Goal: Information Seeking & Learning: Learn about a topic

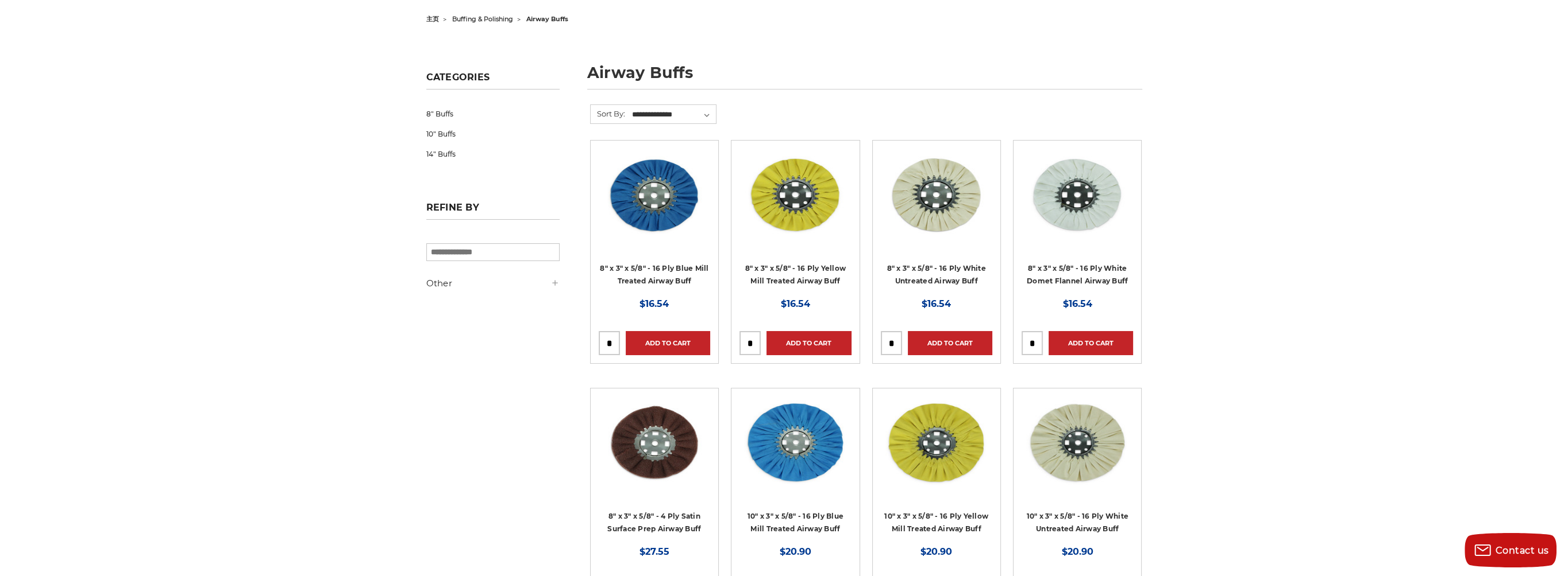
scroll to position [287, 0]
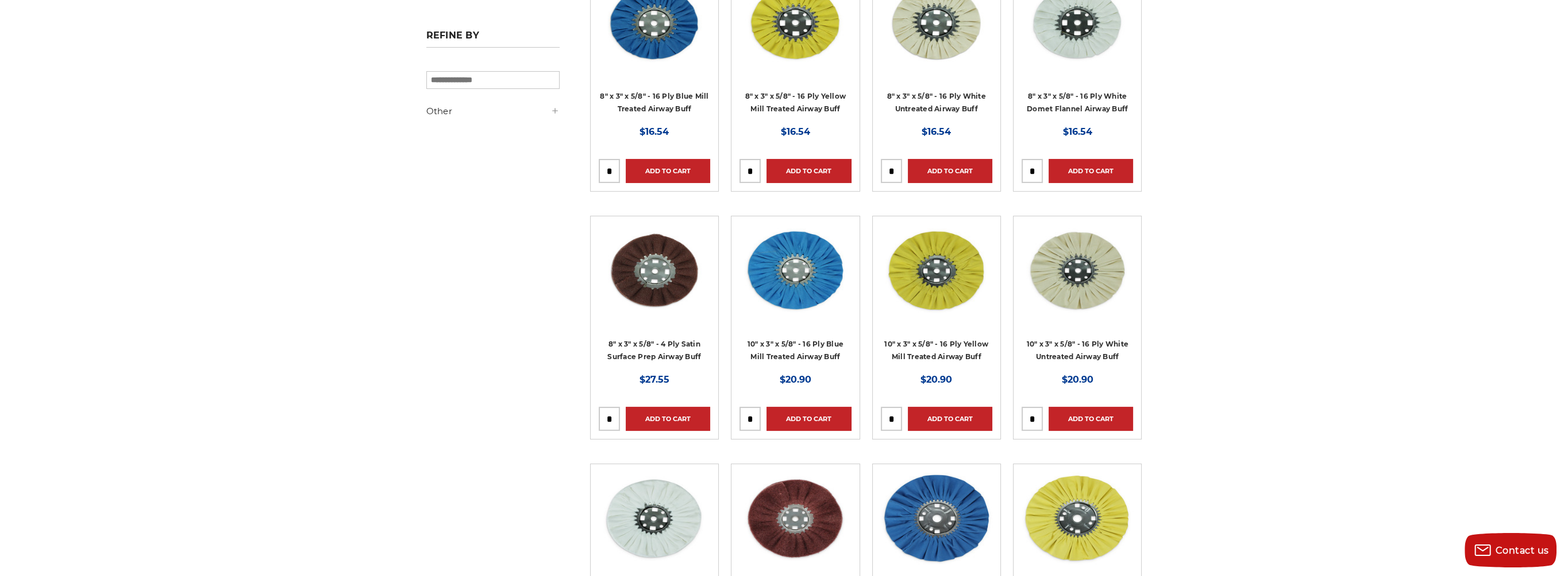
click at [665, 93] on div at bounding box center [654, 50] width 112 height 147
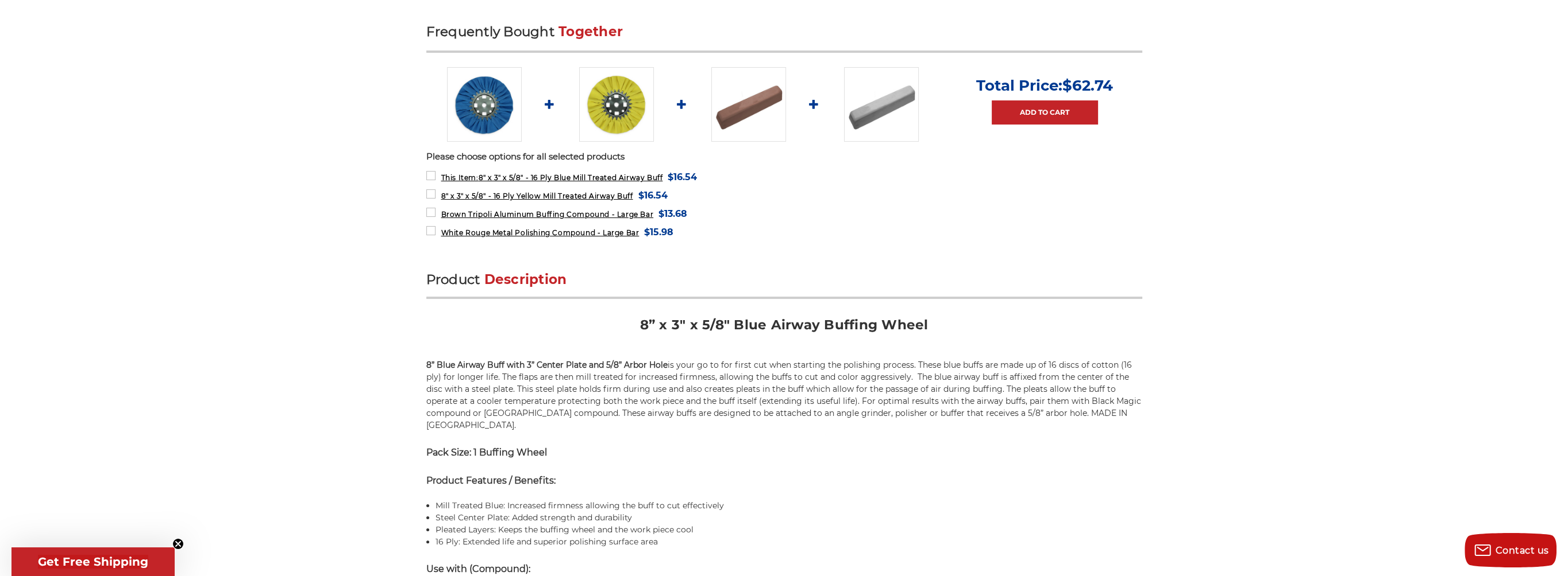
scroll to position [459, 0]
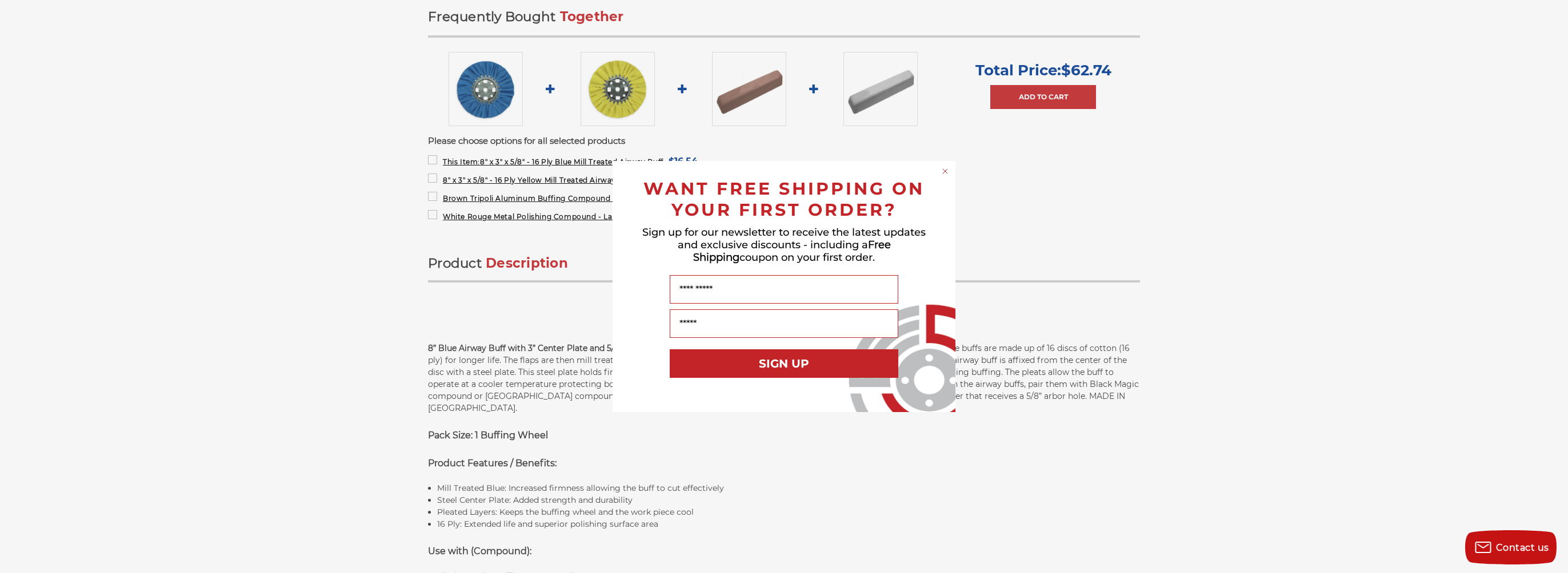
click at [943, 172] on circle "Close dialog" at bounding box center [945, 172] width 11 height 11
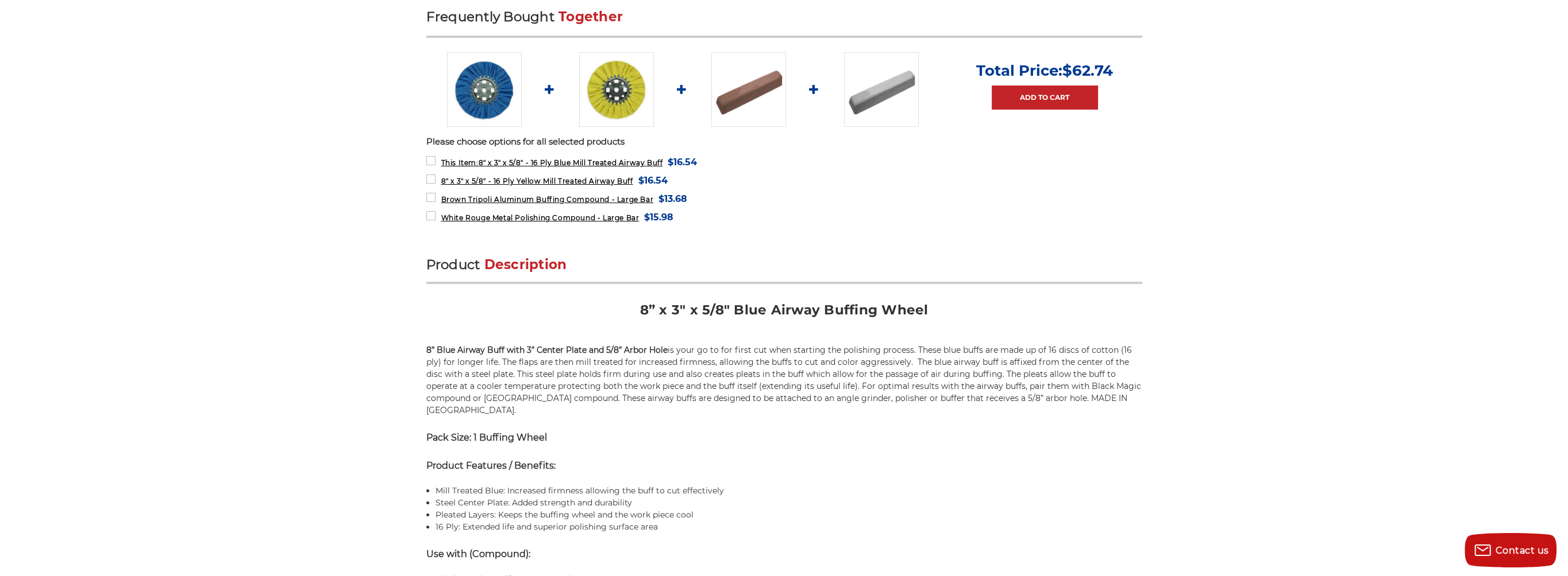
click at [654, 435] on div "Product Description 8” x 3" x 5/8" Blue Airway Buffing Wheel 8” Blue Airway Buf…" at bounding box center [784, 541] width 716 height 571
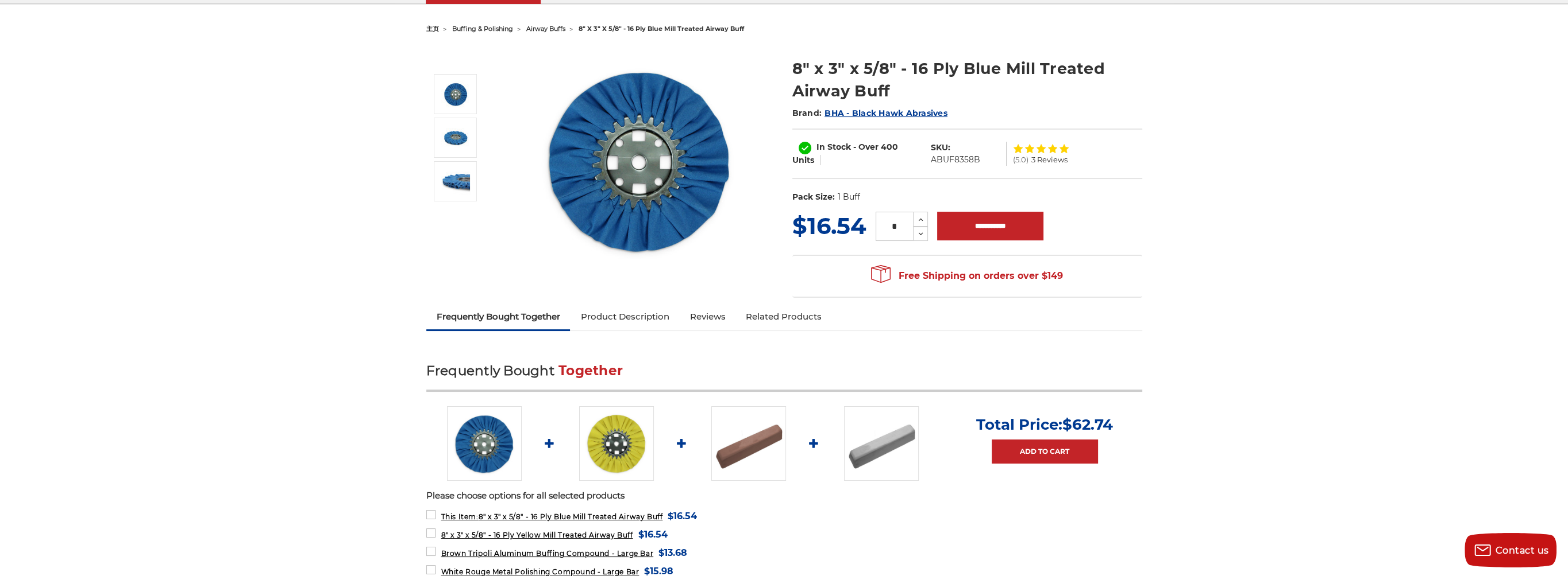
scroll to position [0, 0]
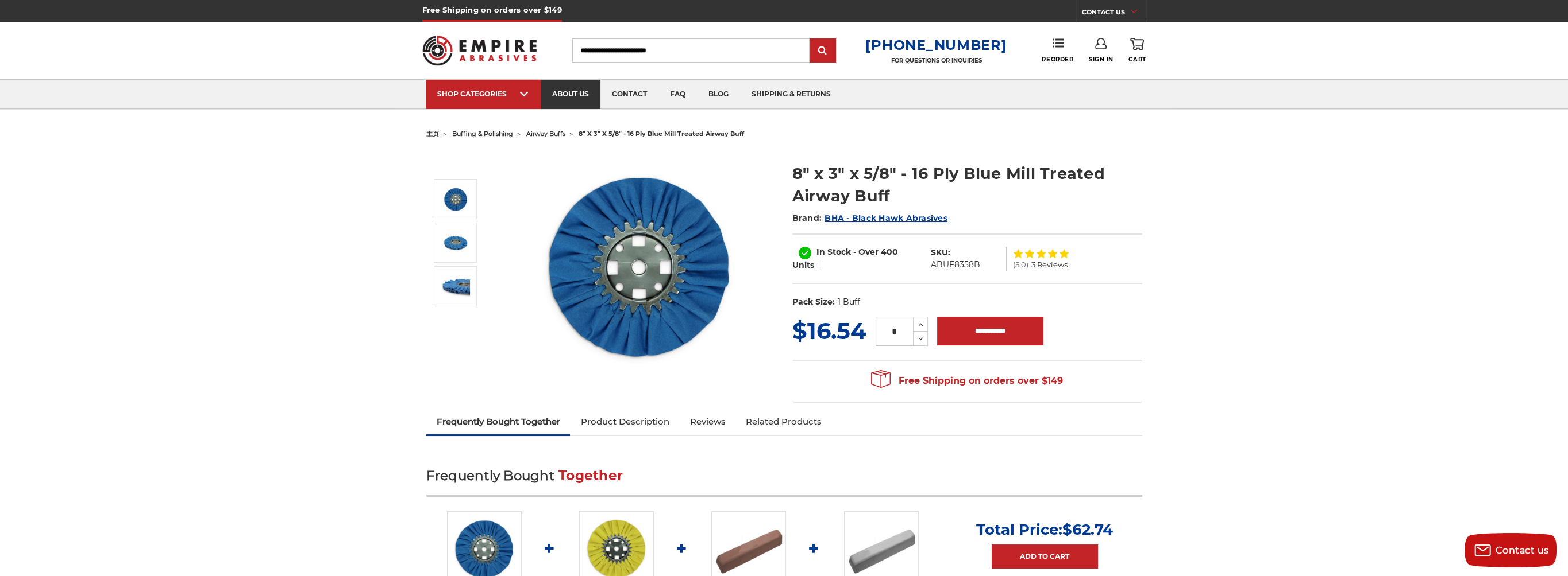
click at [556, 90] on link "about us" at bounding box center [570, 95] width 60 height 30
